Goal: Task Accomplishment & Management: Manage account settings

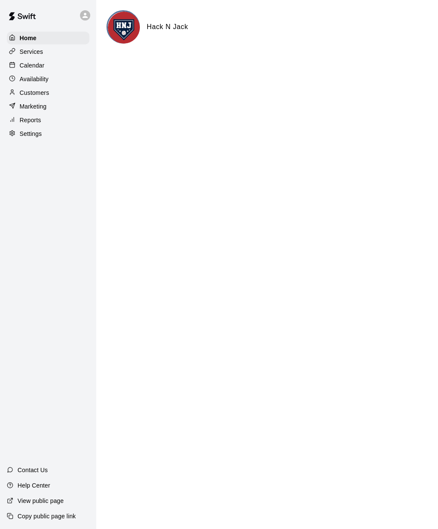
click at [47, 112] on div "Marketing" at bounding box center [48, 106] width 83 height 13
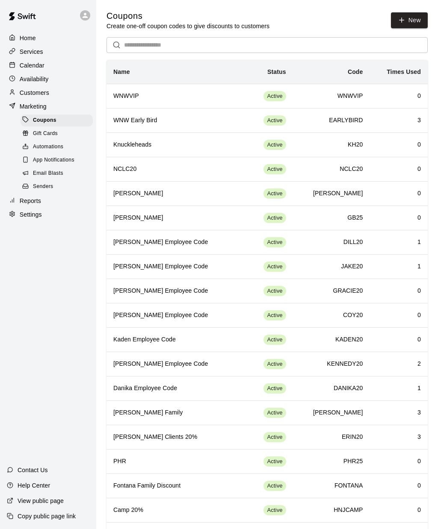
click at [235, 95] on th "WNWVIP" at bounding box center [171, 96] width 131 height 24
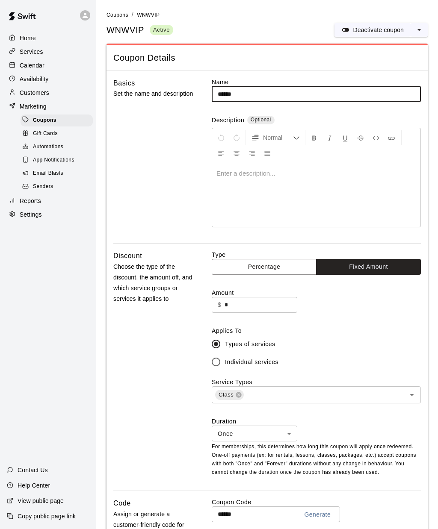
click at [321, 518] on button "Generate" at bounding box center [317, 515] width 33 height 16
type input "**********"
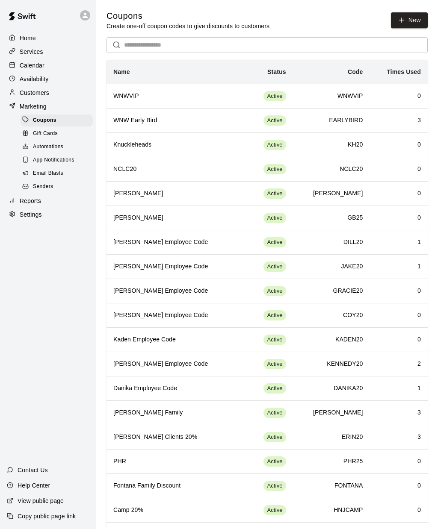
click at [232, 93] on th "WNWVIP" at bounding box center [171, 96] width 131 height 24
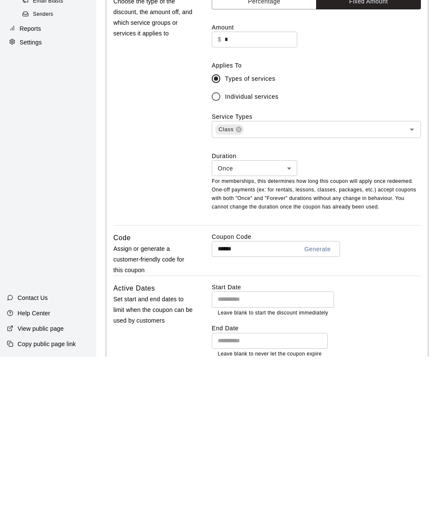
scroll to position [94, 0]
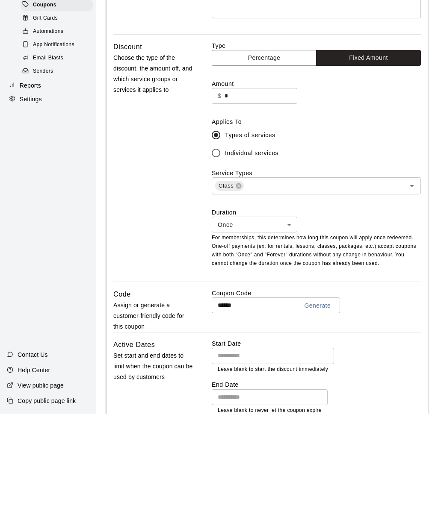
click at [414, 296] on icon "Open" at bounding box center [412, 301] width 10 height 10
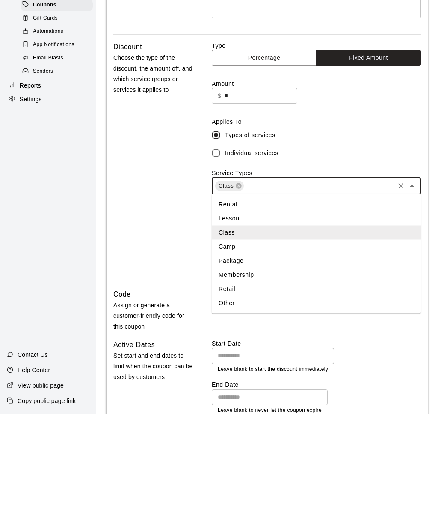
click at [231, 355] on li "Camp" at bounding box center [316, 362] width 209 height 14
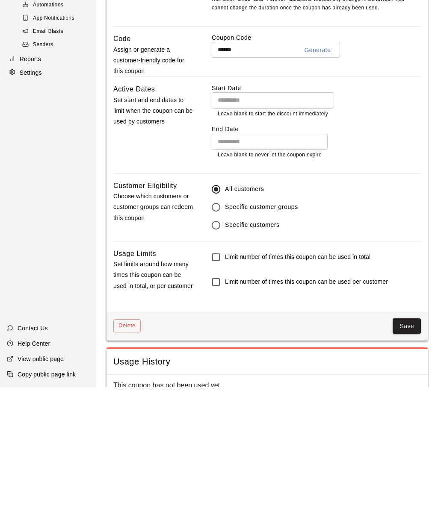
click at [400, 461] on button "Save" at bounding box center [407, 469] width 28 height 16
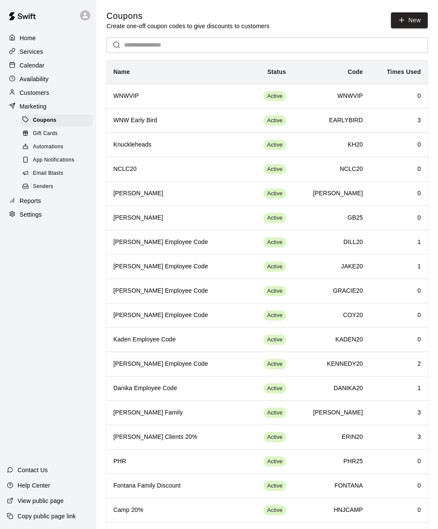
click at [2, 58] on div "Home Services Calendar Availability Customers Marketing Coupons Gift Cards Auto…" at bounding box center [48, 126] width 96 height 191
click at [21, 52] on p "Services" at bounding box center [32, 51] width 24 height 9
